Goal: Find specific page/section: Find specific page/section

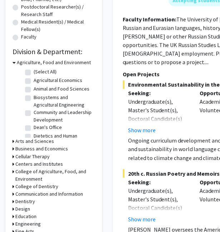
scroll to position [173, 0]
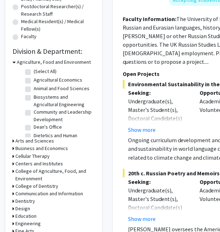
click at [45, 148] on h3 "Business and Economics" at bounding box center [41, 148] width 52 height 7
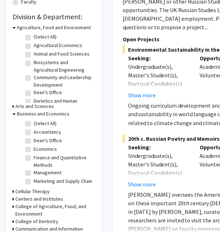
scroll to position [216, 0]
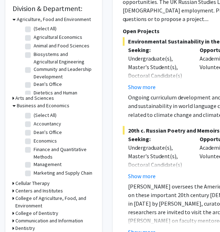
click at [38, 163] on label "Management" at bounding box center [48, 164] width 28 height 7
click at [38, 163] on input "Management" at bounding box center [36, 163] width 5 height 5
checkbox input "true"
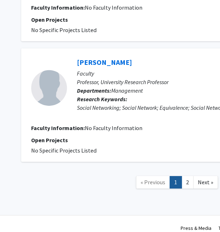
scroll to position [1161, 94]
